Goal: Task Accomplishment & Management: Manage account settings

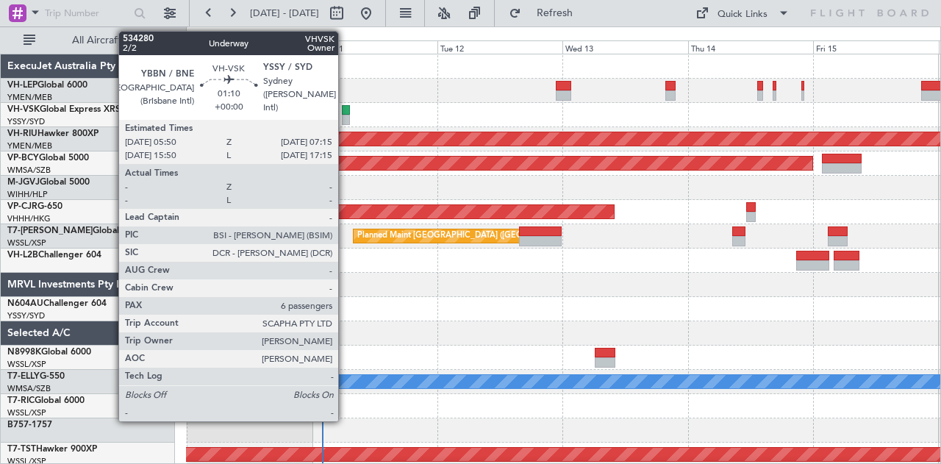
click at [345, 115] on div at bounding box center [346, 120] width 8 height 10
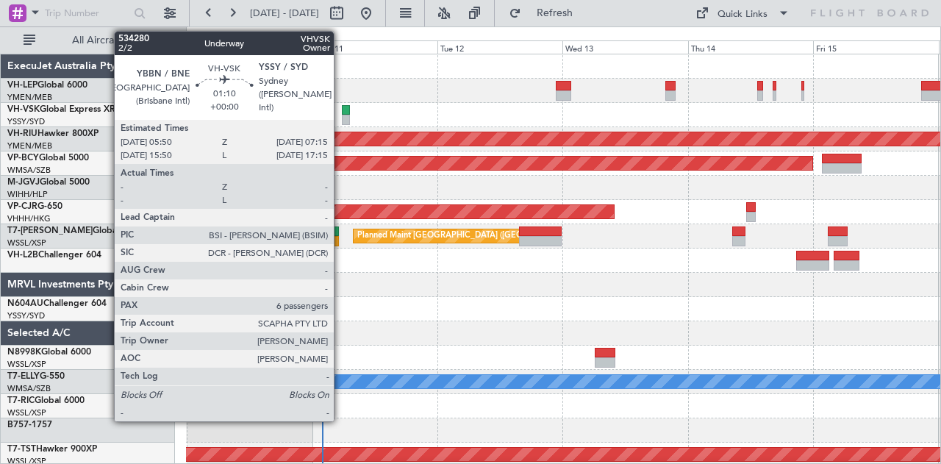
click at [342, 111] on div at bounding box center [346, 110] width 8 height 10
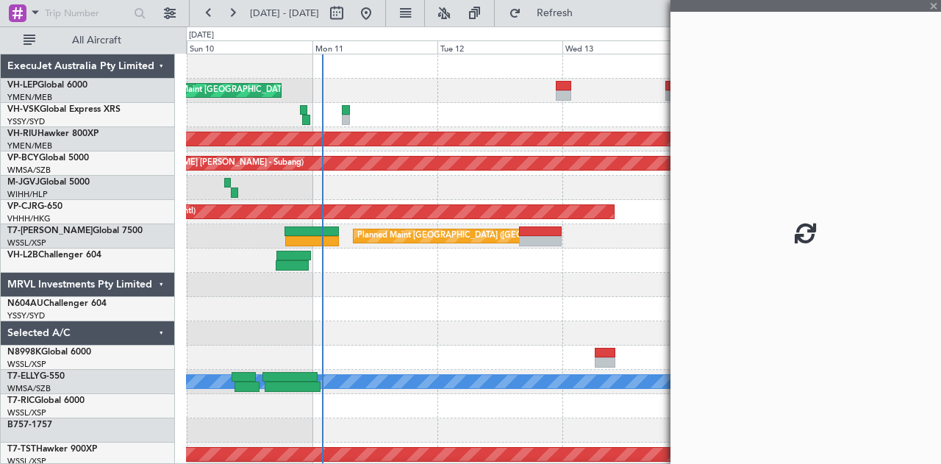
click at [345, 112] on div at bounding box center [346, 110] width 8 height 10
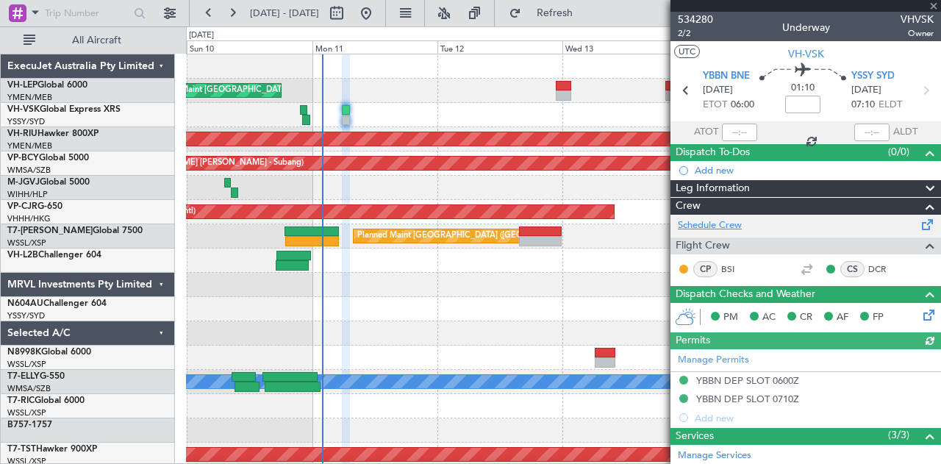
click at [709, 221] on link "Schedule Crew" at bounding box center [710, 225] width 64 height 15
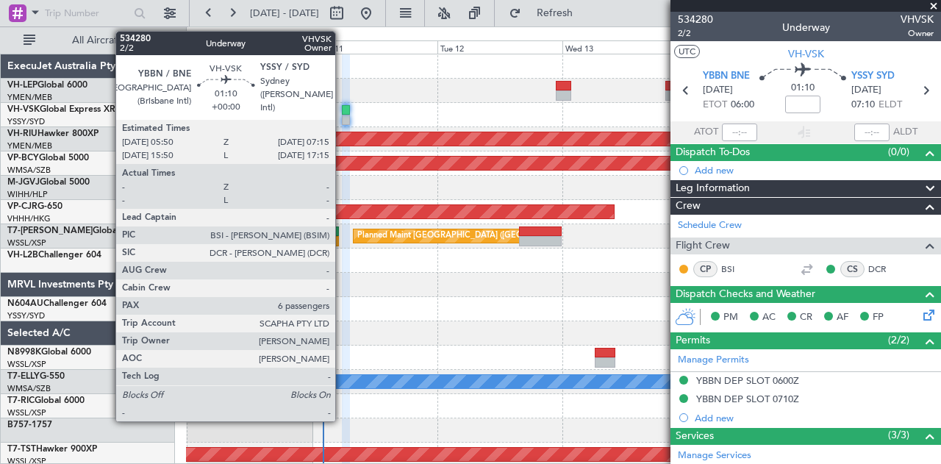
click at [342, 111] on div at bounding box center [346, 110] width 8 height 10
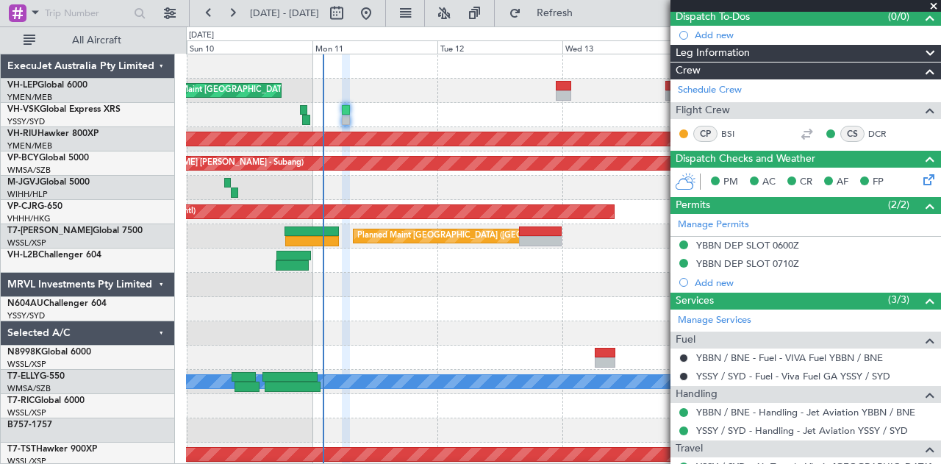
scroll to position [294, 0]
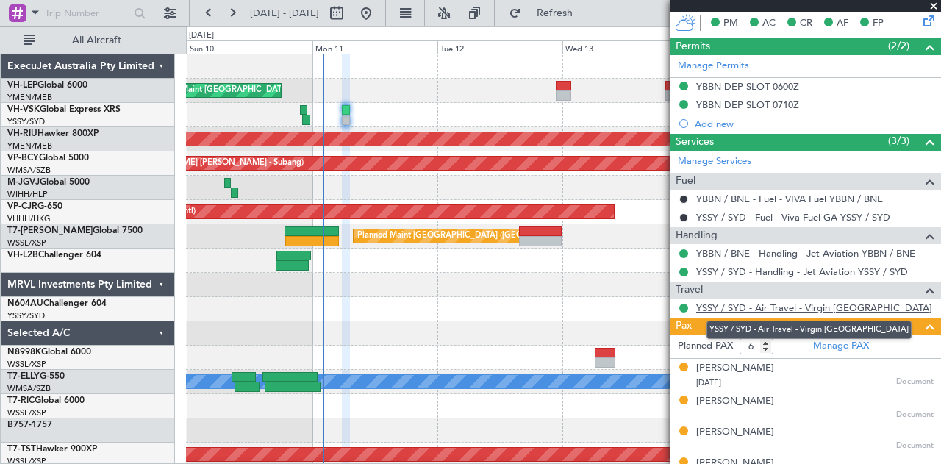
click at [754, 301] on link "YSSY / SYD - Air Travel - Virgin [GEOGRAPHIC_DATA]" at bounding box center [814, 307] width 236 height 12
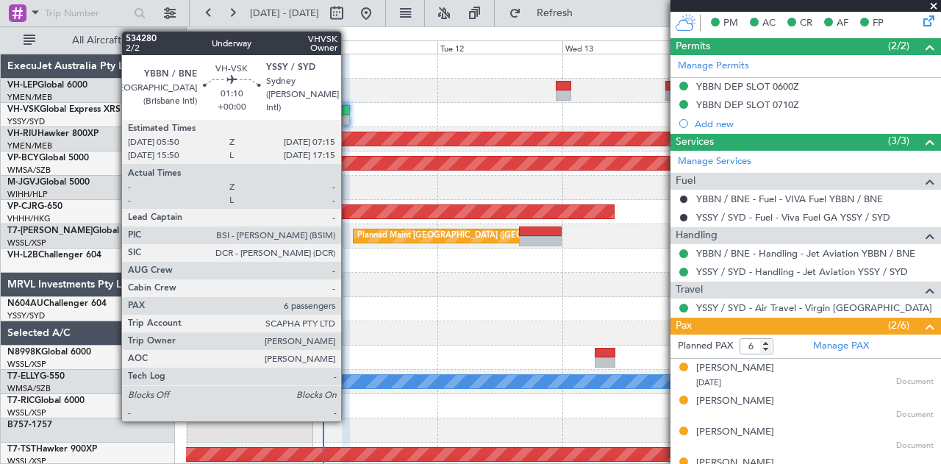
click at [348, 118] on div at bounding box center [346, 120] width 8 height 10
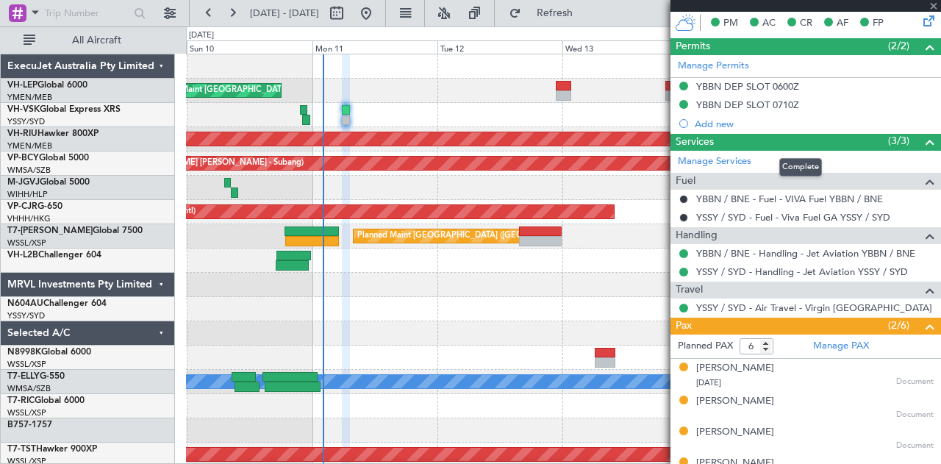
scroll to position [0, 0]
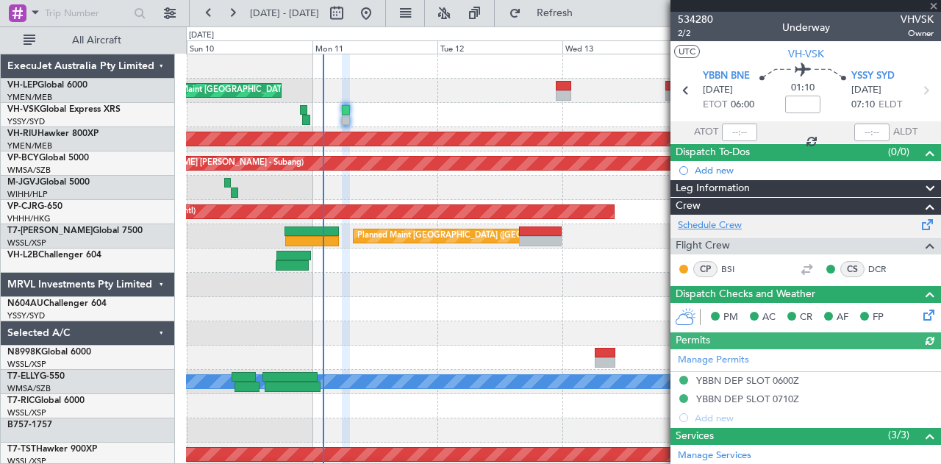
click at [717, 221] on link "Schedule Crew" at bounding box center [710, 225] width 64 height 15
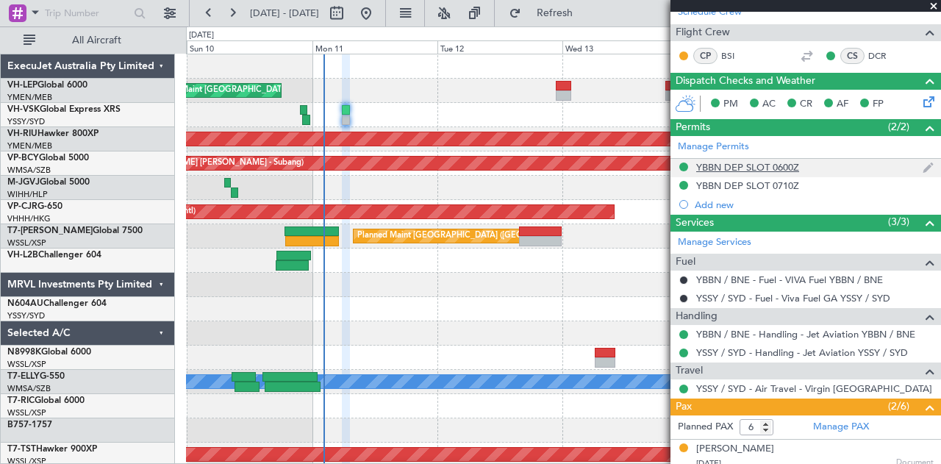
scroll to position [294, 0]
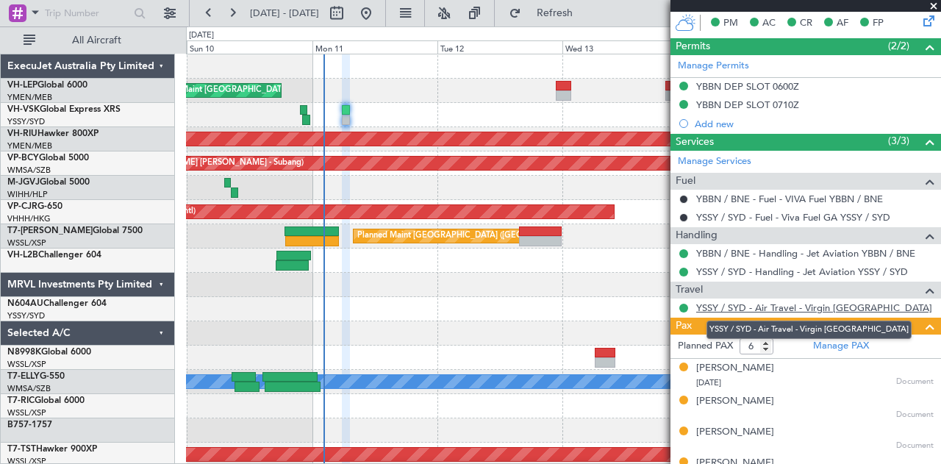
click at [779, 304] on link "YSSY / SYD - Air Travel - Virgin [GEOGRAPHIC_DATA]" at bounding box center [814, 307] width 236 height 12
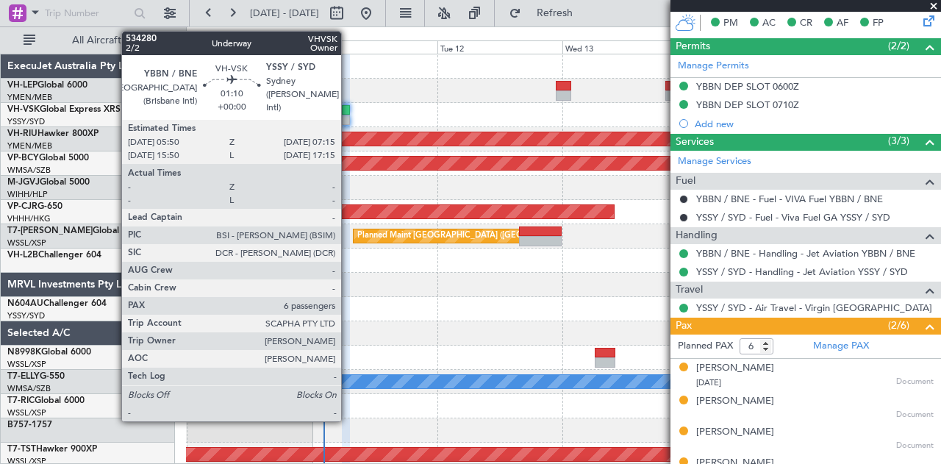
click at [348, 117] on div at bounding box center [346, 120] width 8 height 10
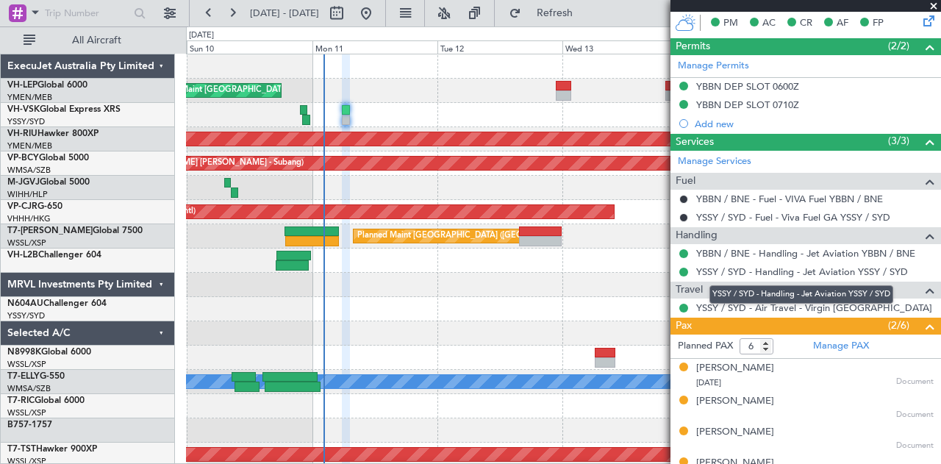
click at [775, 303] on mat-tooltip-component "YSSY / SYD - Handling - Jet Aviation YSSY / SYD" at bounding box center [801, 294] width 204 height 39
click at [780, 302] on div "YSSY / SYD - Handling - Jet Aviation YSSY / SYD" at bounding box center [801, 294] width 184 height 18
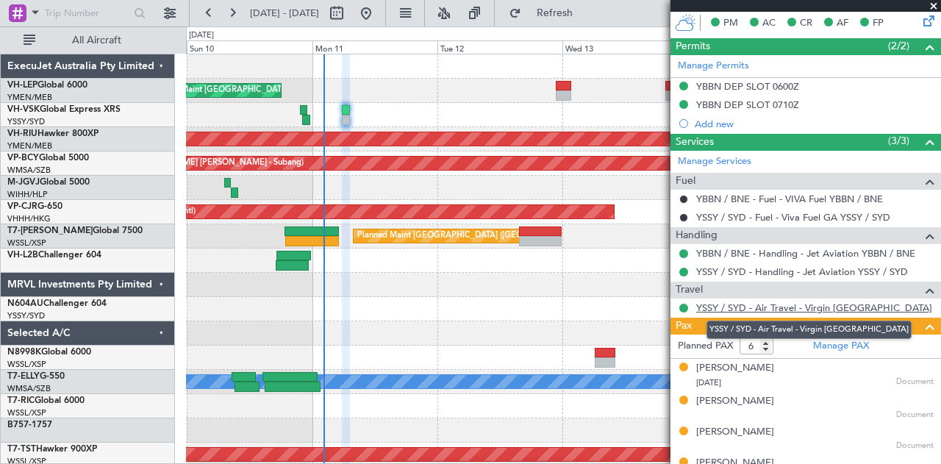
click at [757, 303] on link "YSSY / SYD - Air Travel - Virgin [GEOGRAPHIC_DATA]" at bounding box center [814, 307] width 236 height 12
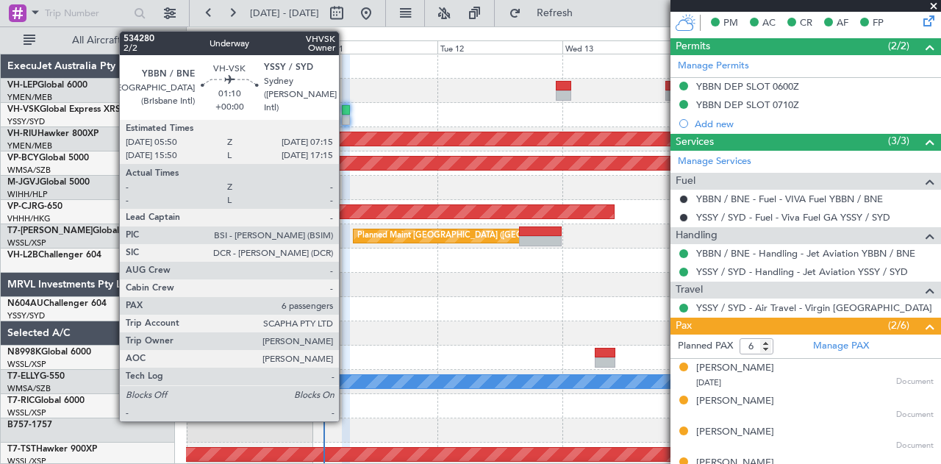
click at [346, 121] on div at bounding box center [346, 120] width 8 height 10
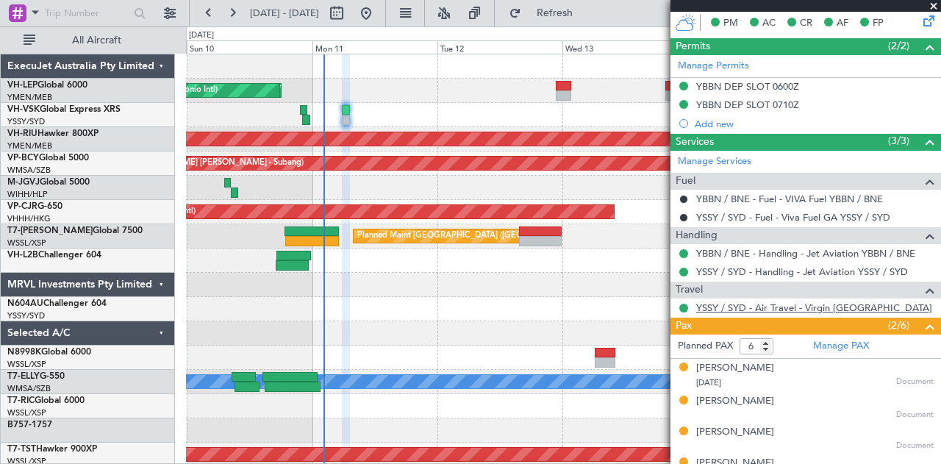
click at [724, 301] on link "YSSY / SYD - Air Travel - Virgin [GEOGRAPHIC_DATA]" at bounding box center [814, 307] width 236 height 12
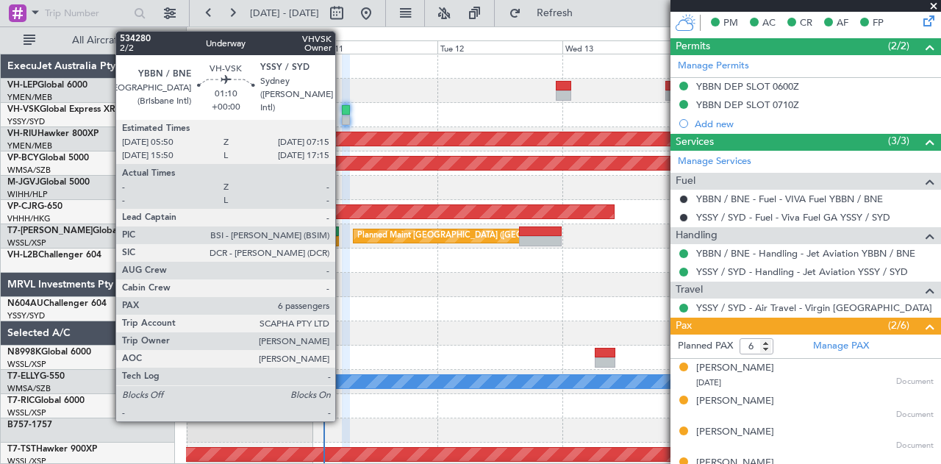
click at [342, 117] on div at bounding box center [346, 120] width 8 height 10
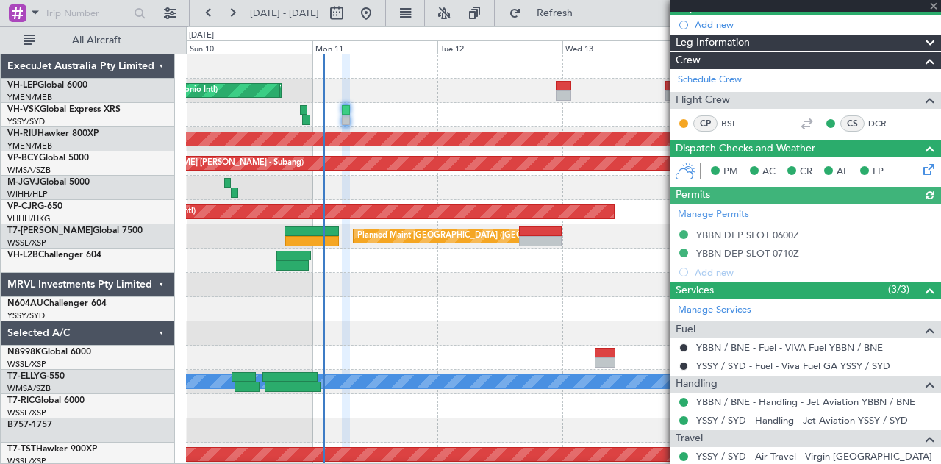
scroll to position [0, 0]
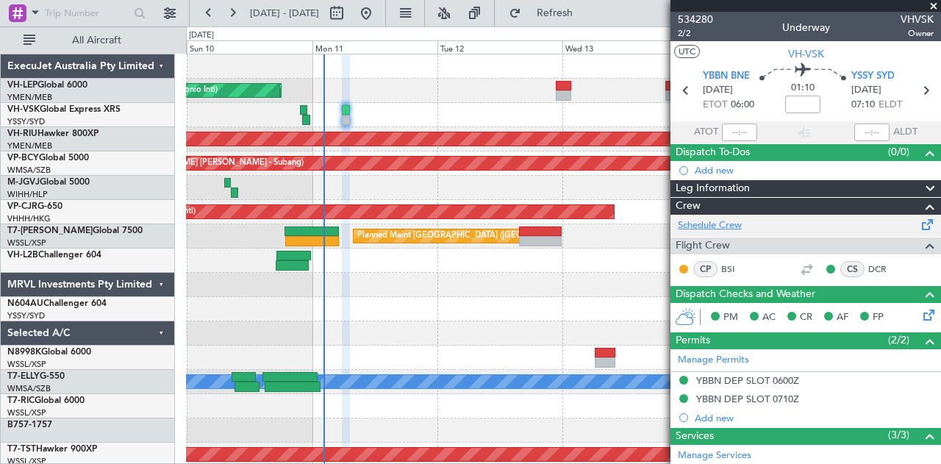
click at [719, 220] on link "Schedule Crew" at bounding box center [710, 225] width 64 height 15
click at [935, 5] on span at bounding box center [933, 6] width 15 height 13
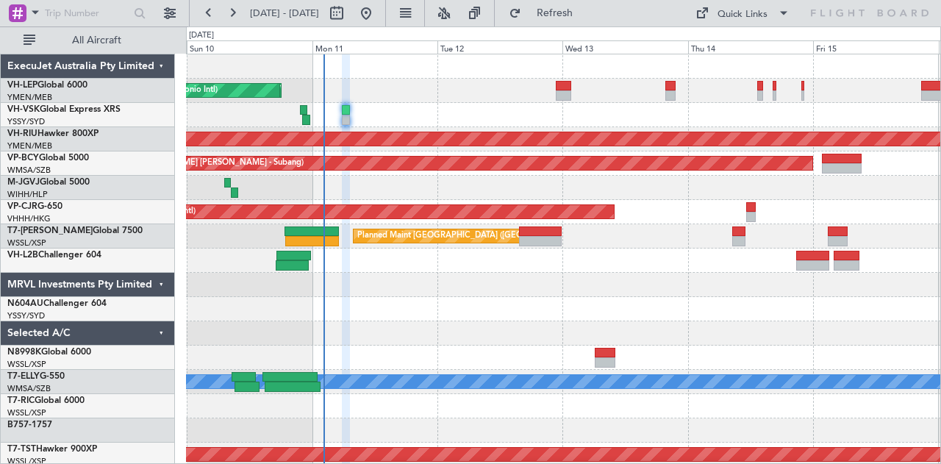
type input "0"
